Goal: Go to known website: Access a specific website the user already knows

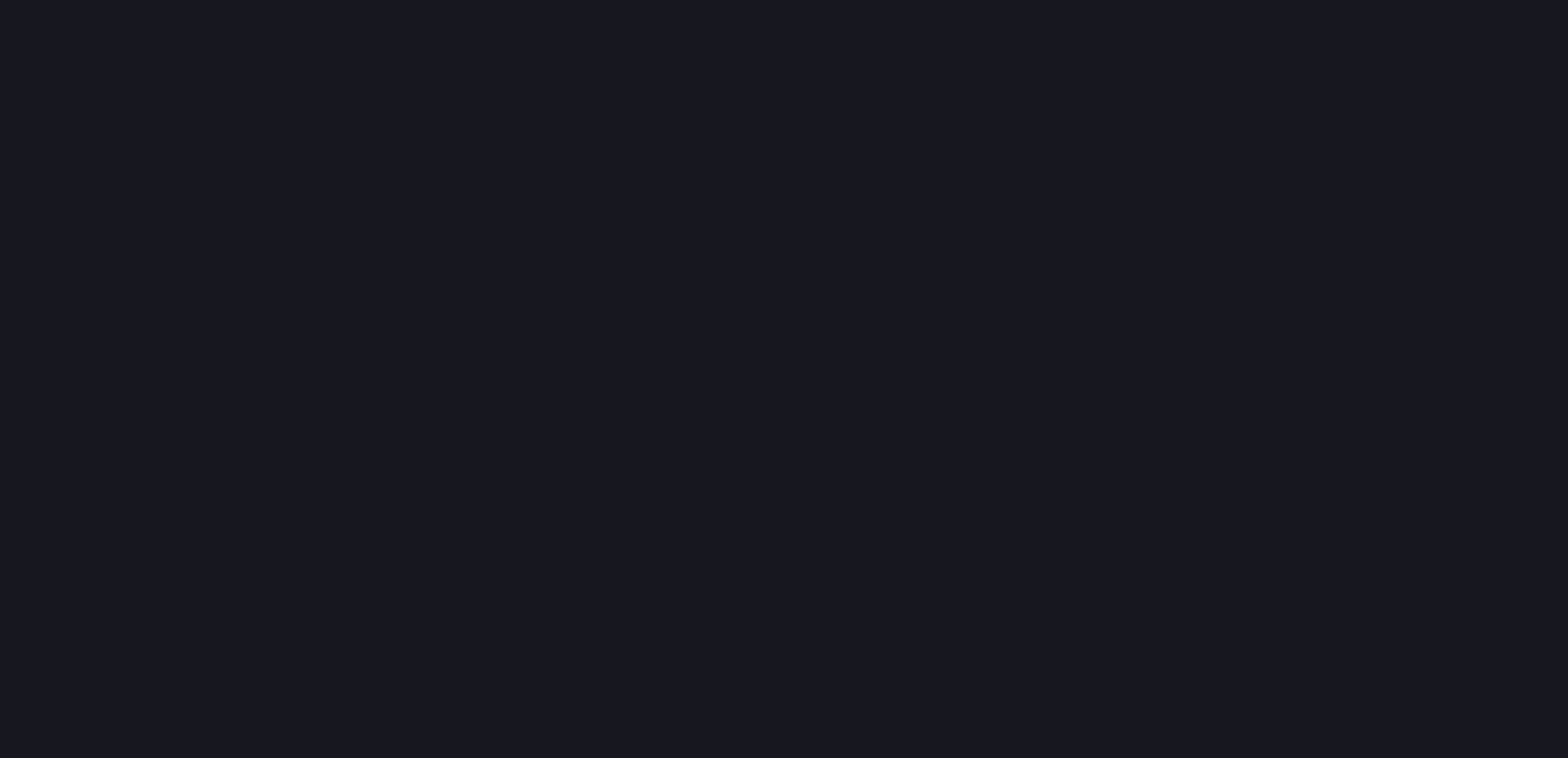
click at [1498, 39] on body at bounding box center [784, 379] width 1568 height 758
